Goal: Find specific page/section: Find specific page/section

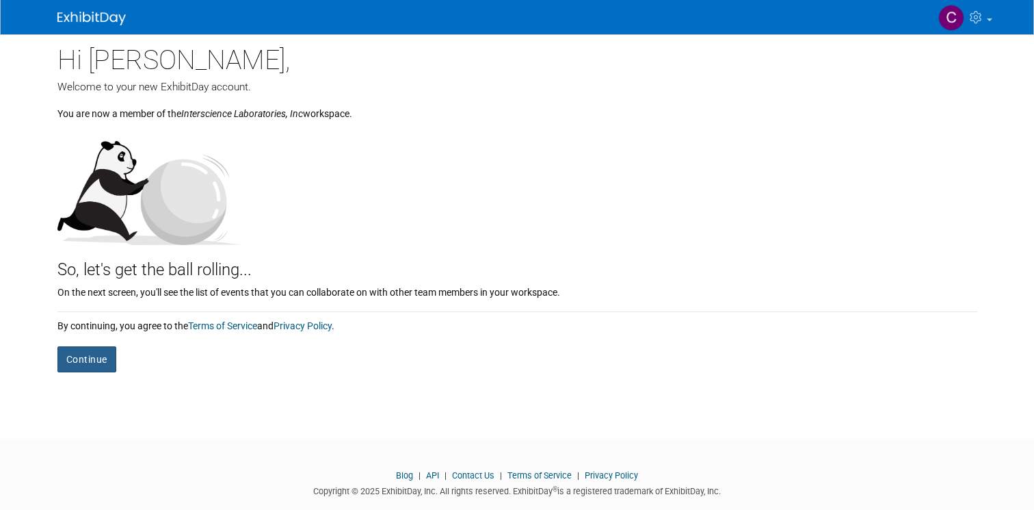
click at [78, 358] on button "Continue" at bounding box center [86, 359] width 59 height 26
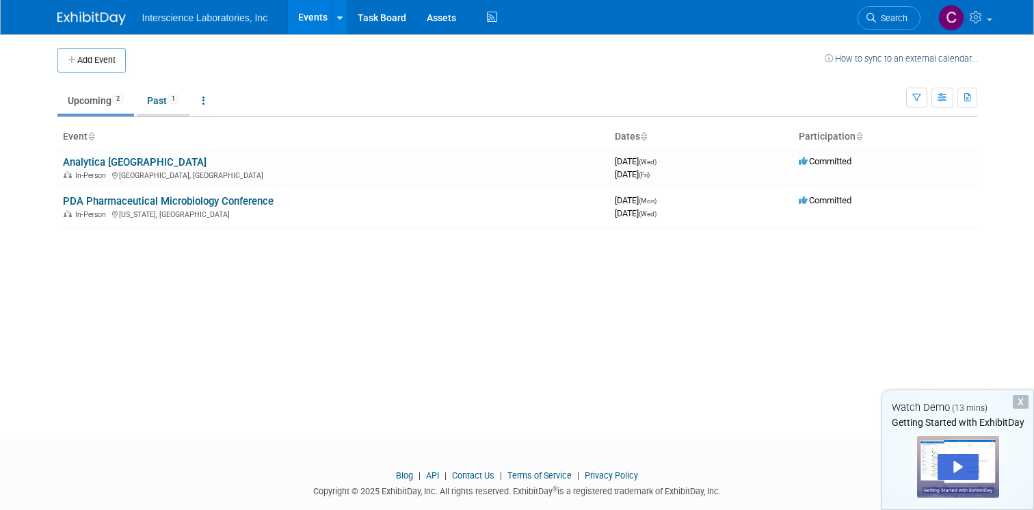
click at [178, 112] on link "Past 1" at bounding box center [163, 101] width 53 height 26
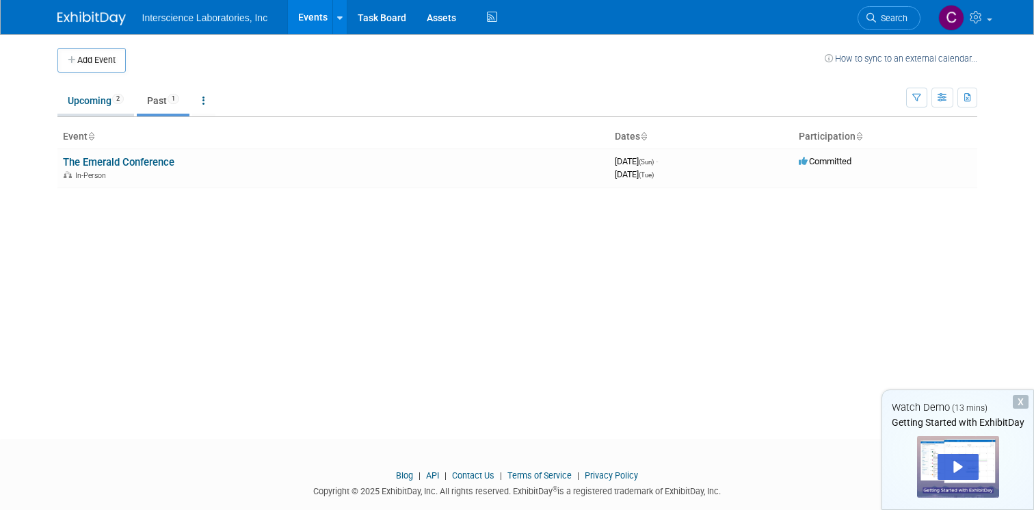
click at [86, 105] on link "Upcoming 2" at bounding box center [95, 101] width 77 height 26
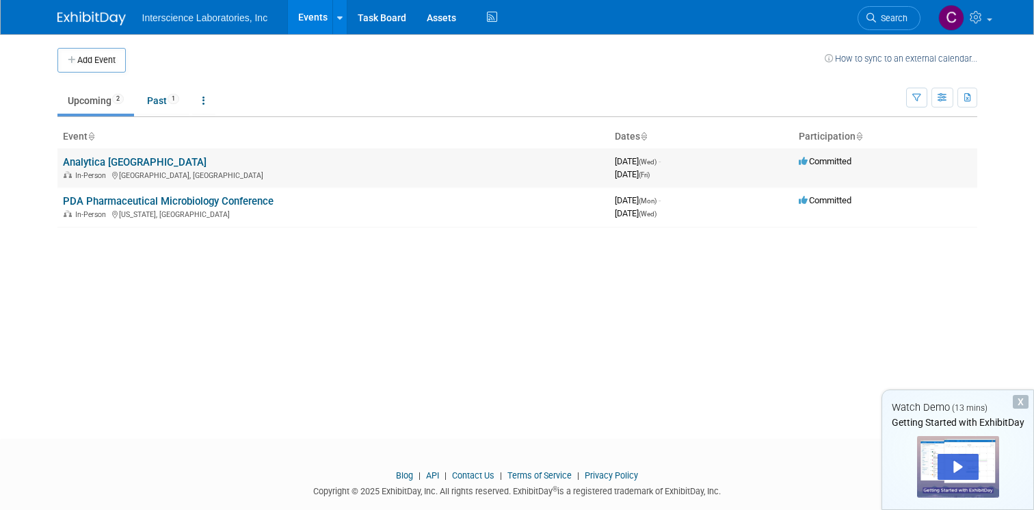
click at [112, 166] on link "Analytica [GEOGRAPHIC_DATA]" at bounding box center [135, 162] width 144 height 12
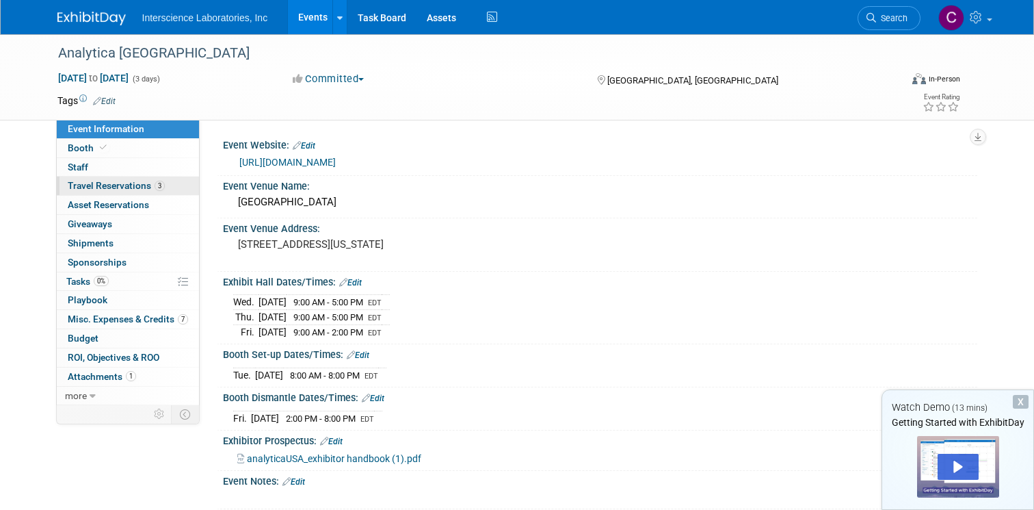
click at [120, 185] on span "Travel Reservations 3" at bounding box center [116, 185] width 97 height 11
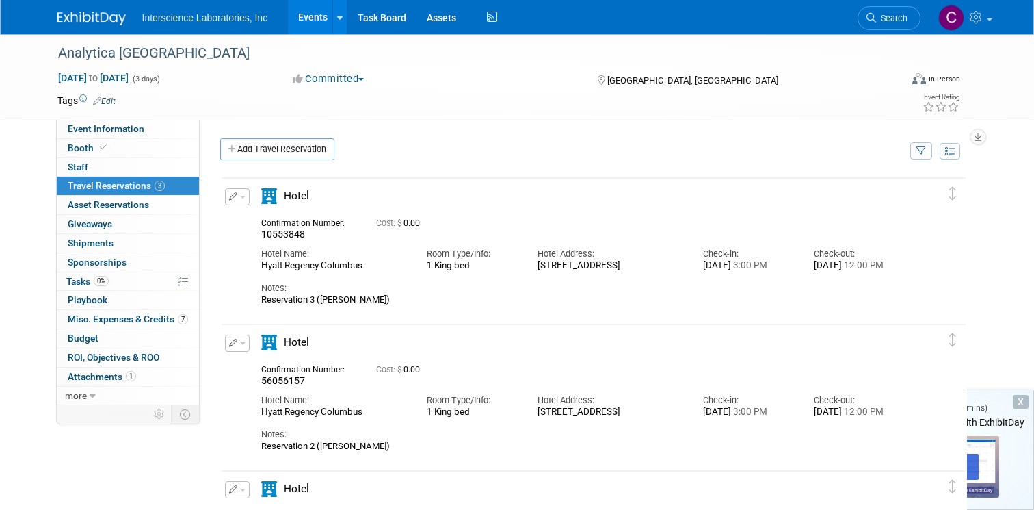
click at [311, 268] on div "Hyatt Regency Columbus" at bounding box center [333, 266] width 145 height 12
copy div "Hyatt Regency Columbus"
click at [543, 223] on div "Cost: $ 0.00" at bounding box center [614, 223] width 477 height 10
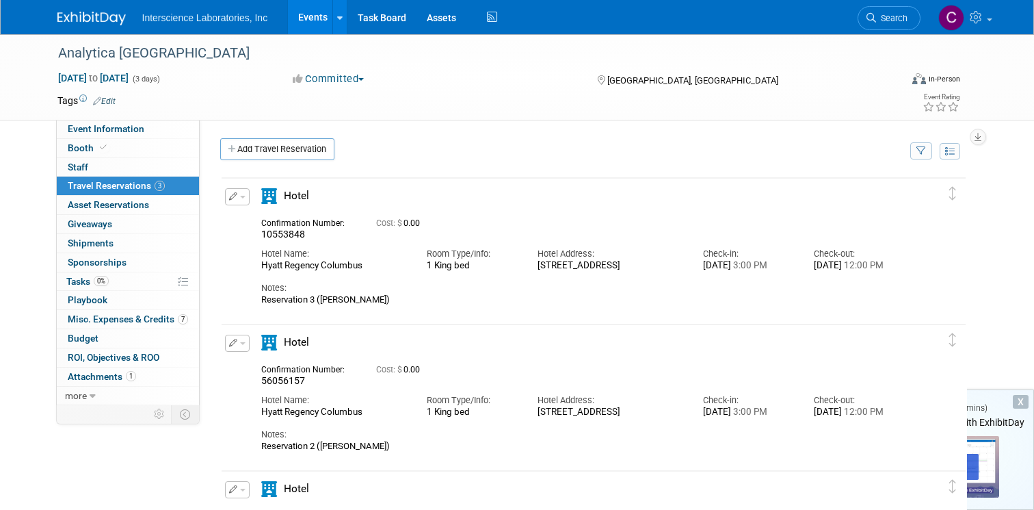
click at [599, 305] on div "Reservation 3 ([PERSON_NAME])" at bounding box center [582, 299] width 643 height 11
drag, startPoint x: 596, startPoint y: 261, endPoint x: 610, endPoint y: 283, distance: 25.2
click at [610, 272] on div "Hotel Address: [STREET_ADDRESS]" at bounding box center [610, 256] width 166 height 31
copy div "[STREET_ADDRESS]"
